Goal: Check status

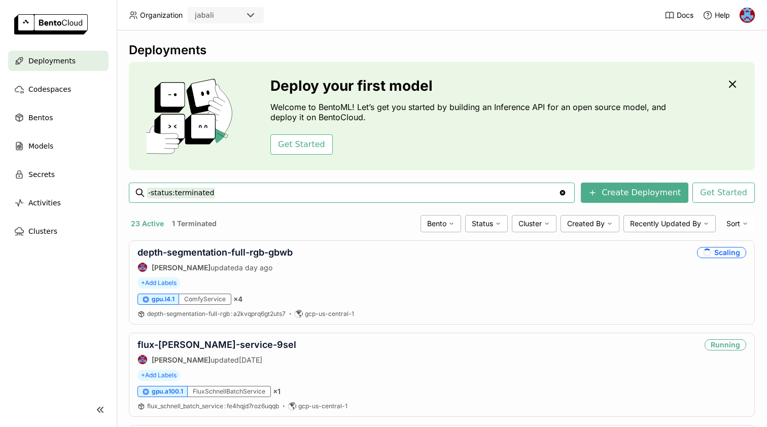
click at [228, 199] on input "-status:terminated" at bounding box center [352, 193] width 411 height 16
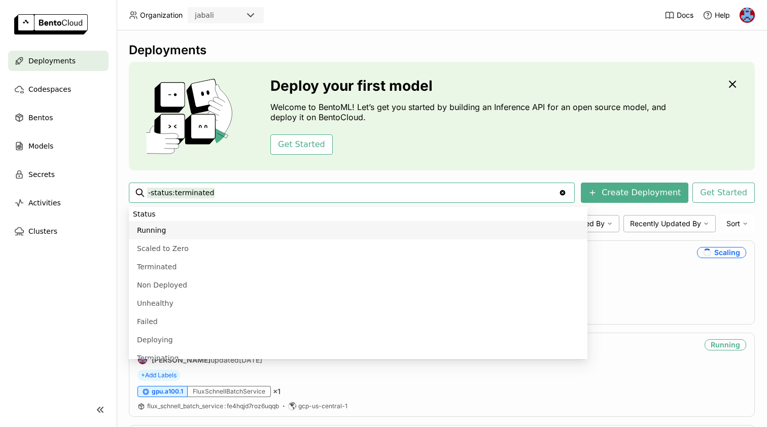
click at [228, 199] on input "-status:terminated" at bounding box center [352, 193] width 411 height 16
type input "status:running"
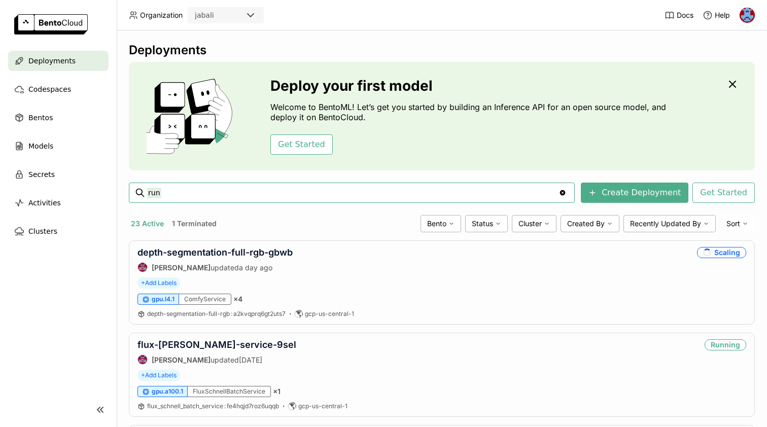
type input "r"
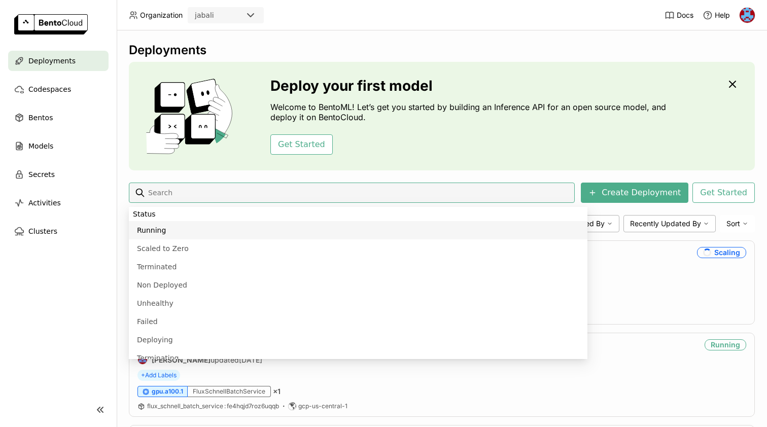
type input "status:running"
click at [157, 195] on input at bounding box center [359, 193] width 424 height 16
type input "status:running"
click at [76, 285] on nav "Deployments Codespaces Bentos Models Secrets Activities Clusters" at bounding box center [58, 216] width 117 height 330
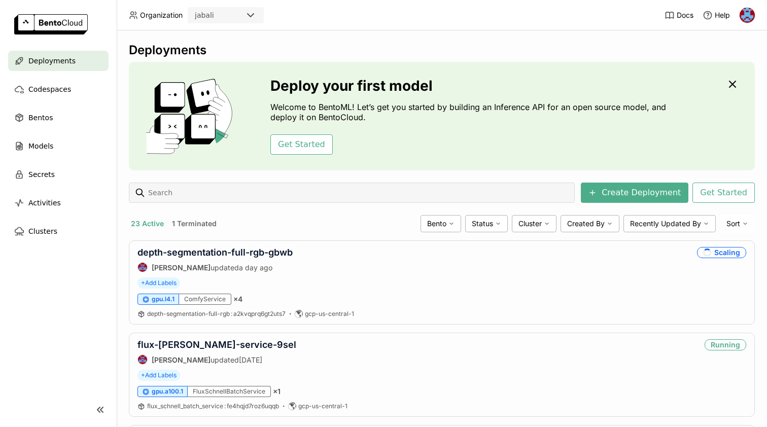
click at [49, 62] on span "Deployments" at bounding box center [51, 61] width 47 height 12
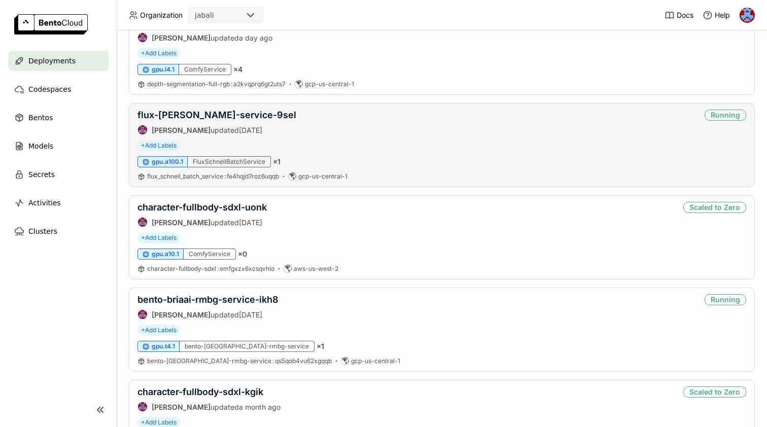
scroll to position [225, 0]
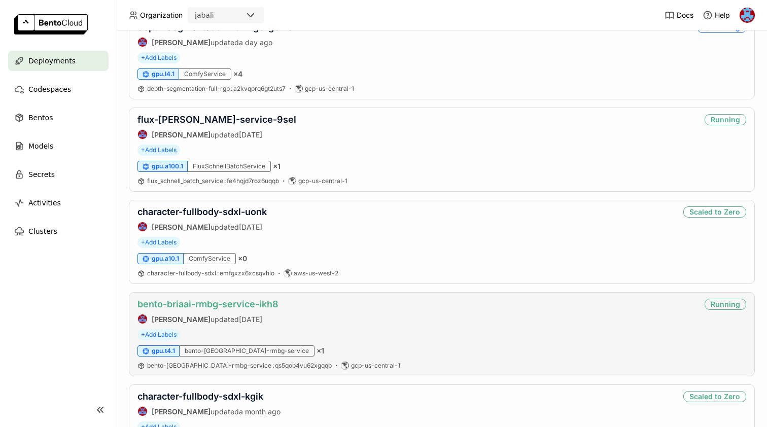
click at [215, 308] on link "bento-briaai-rmbg-service-ikh8" at bounding box center [207, 304] width 141 height 11
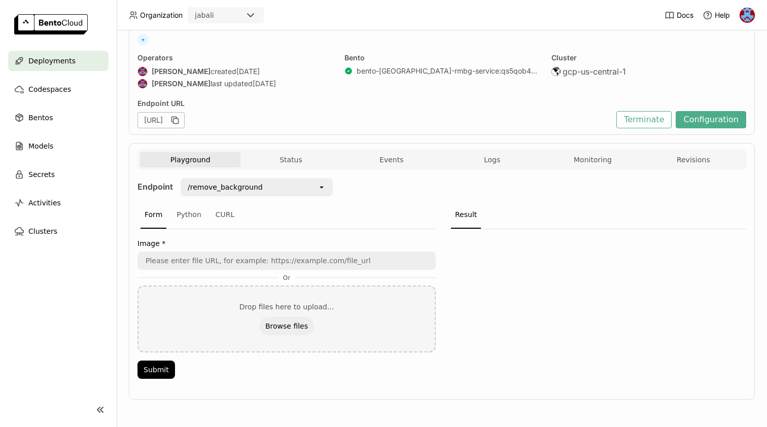
scroll to position [1, 1]
